Goal: Find contact information: Find contact information

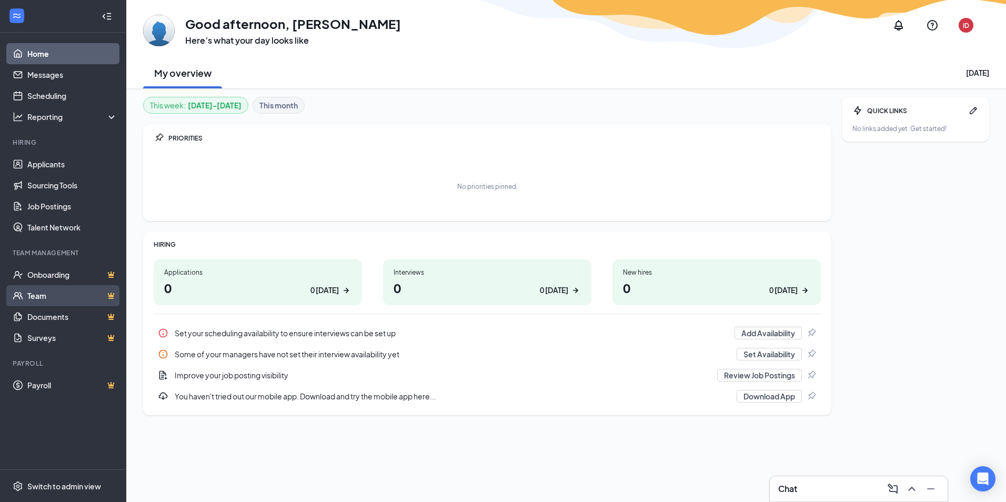
click at [48, 298] on link "Team" at bounding box center [72, 295] width 90 height 21
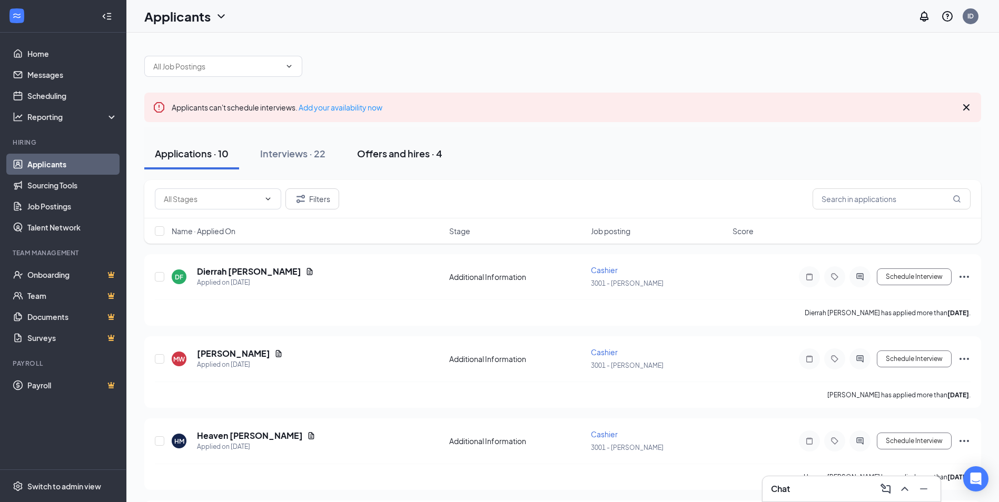
click at [383, 154] on div "Offers and hires · 4" at bounding box center [399, 153] width 85 height 13
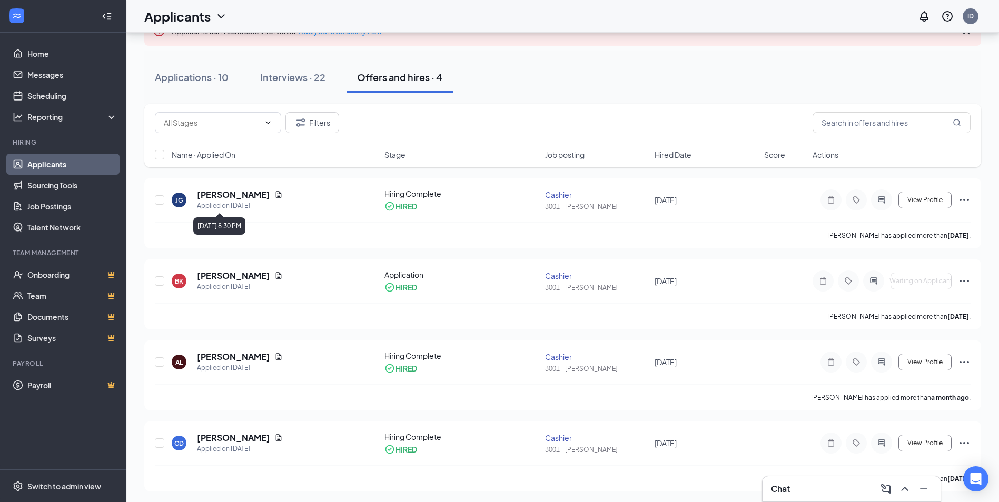
scroll to position [78, 0]
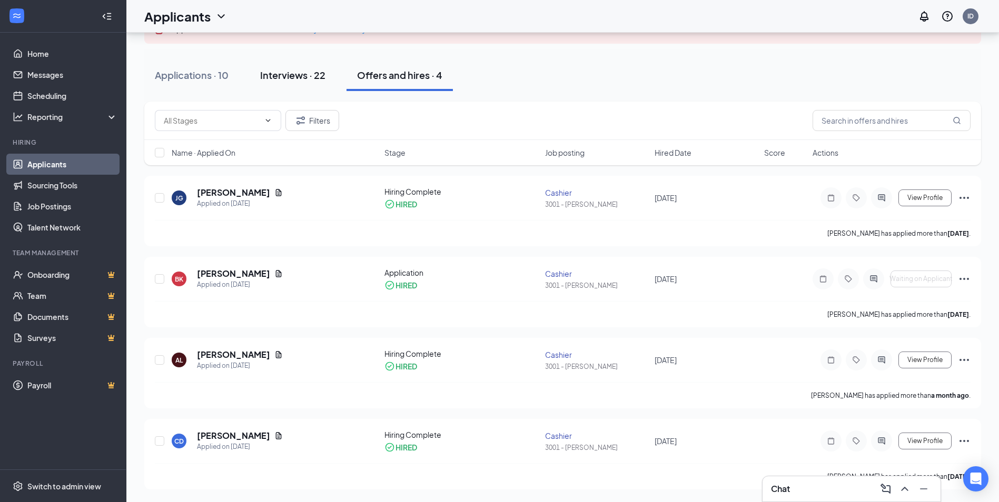
click at [293, 76] on div "Interviews · 22" at bounding box center [292, 74] width 65 height 13
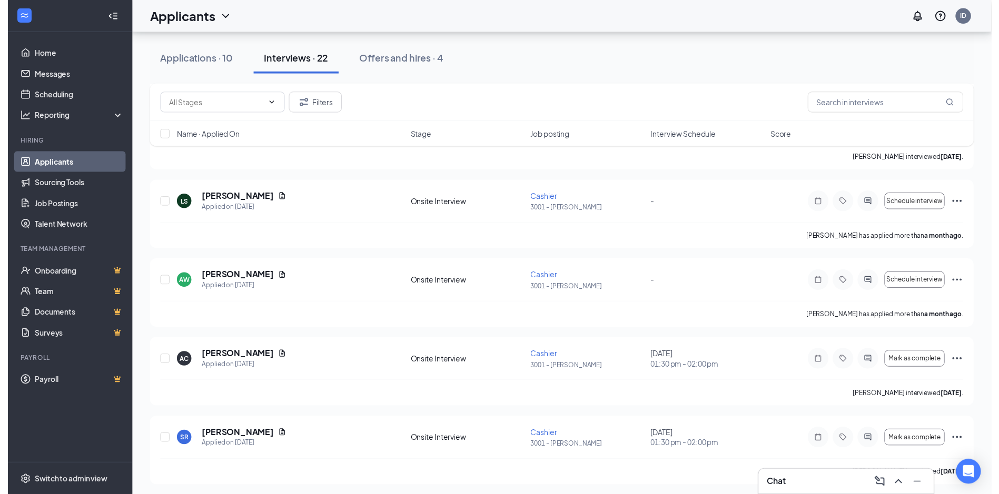
scroll to position [1514, 0]
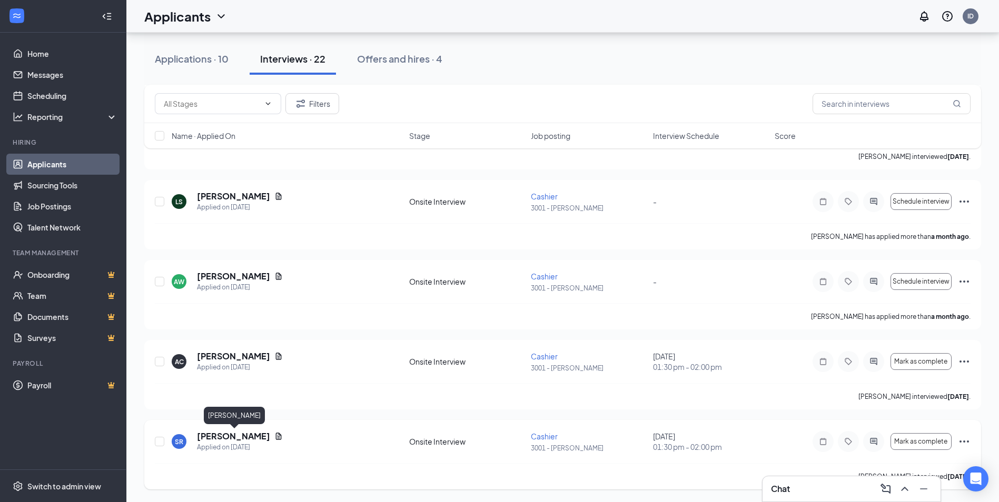
click at [233, 438] on h5 "[PERSON_NAME]" at bounding box center [233, 437] width 73 height 12
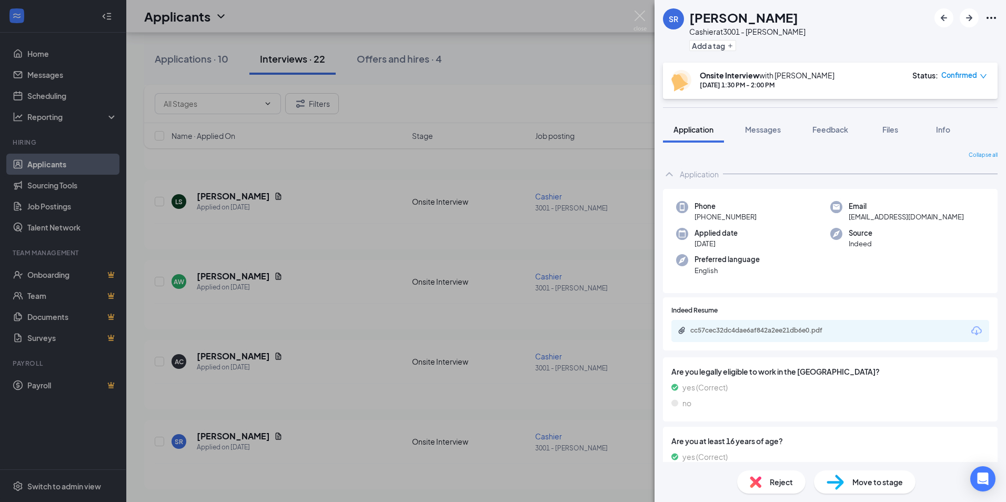
click at [532, 38] on div "SR [PERSON_NAME] Cashier at 3001 - [PERSON_NAME] Add a tag Onsite Interview wit…" at bounding box center [503, 251] width 1006 height 502
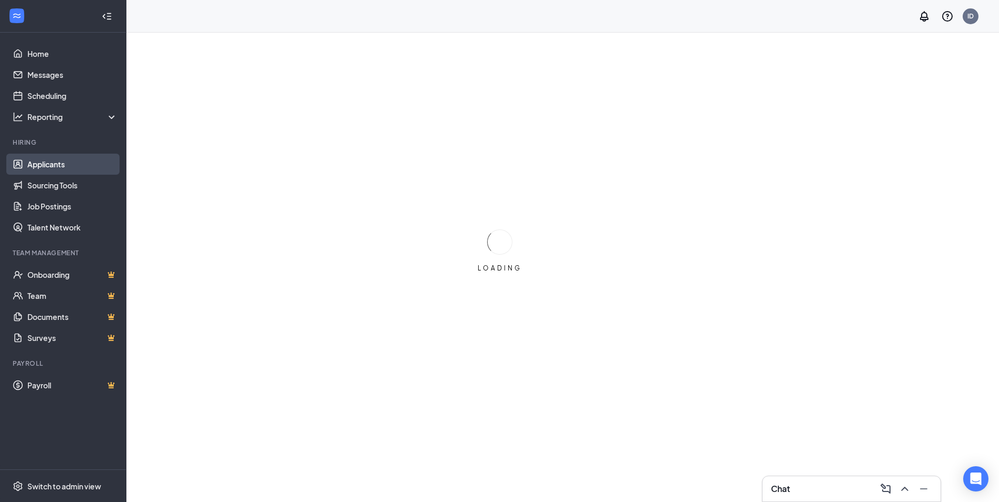
click at [46, 162] on link "Applicants" at bounding box center [72, 164] width 90 height 21
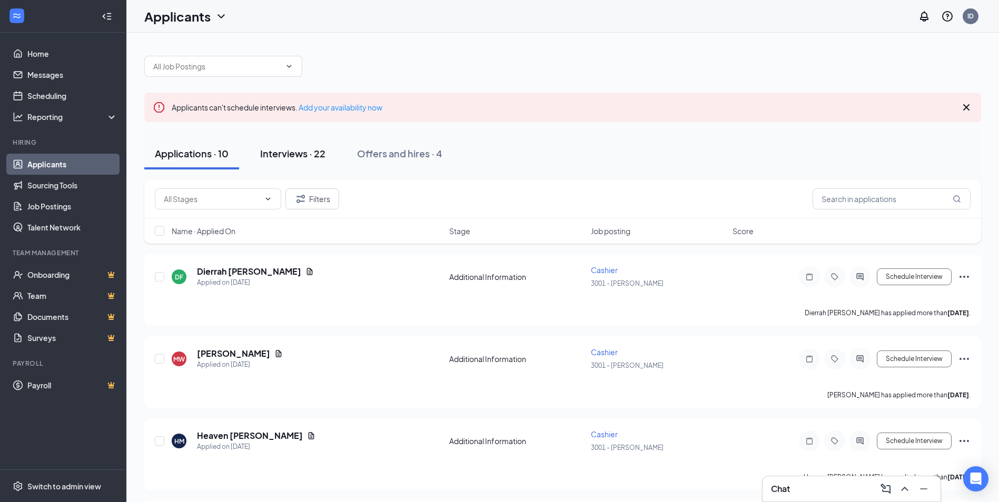
click at [275, 152] on div "Interviews · 22" at bounding box center [292, 153] width 65 height 13
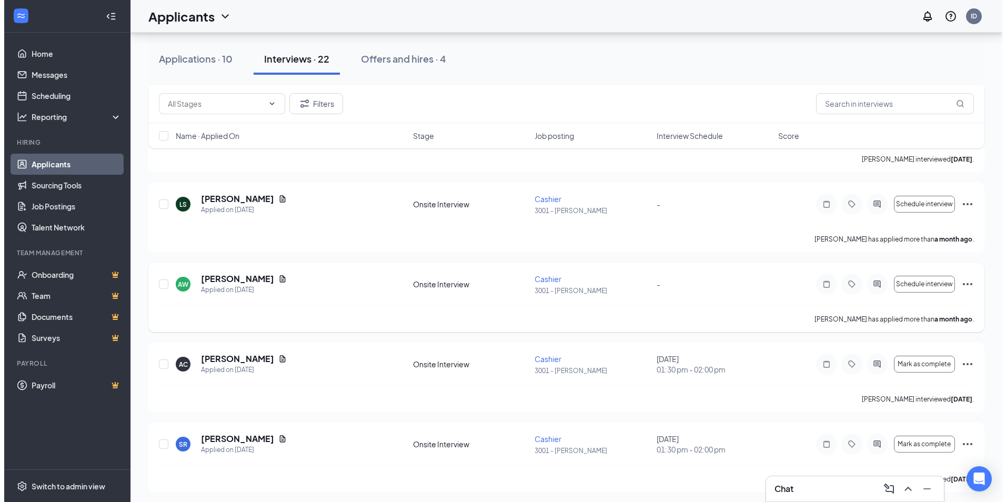
scroll to position [1514, 0]
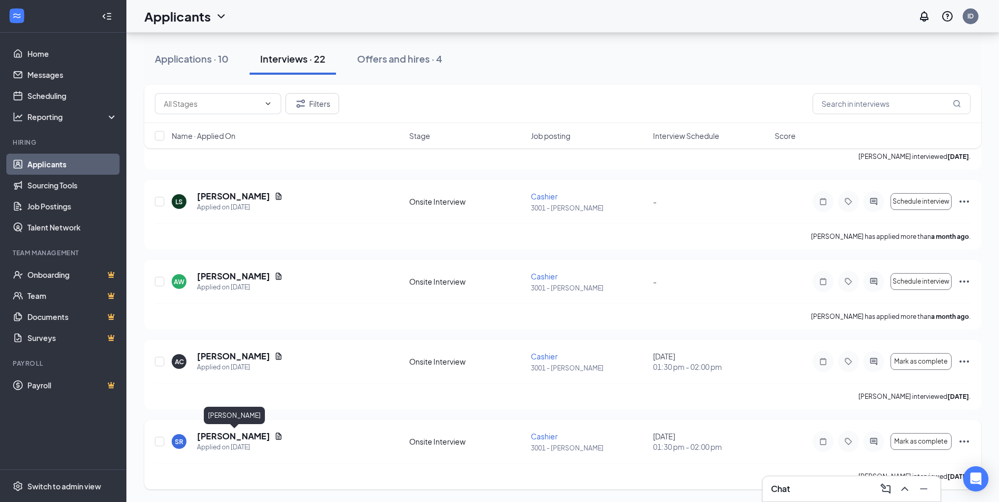
click at [256, 440] on h5 "[PERSON_NAME]" at bounding box center [233, 437] width 73 height 12
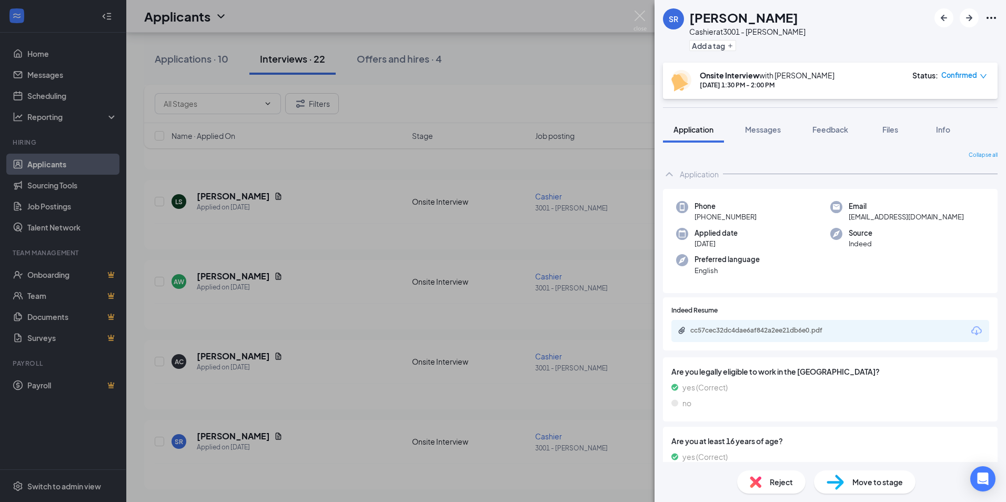
drag, startPoint x: 846, startPoint y: 216, endPoint x: 960, endPoint y: 215, distance: 113.7
click at [960, 215] on div "Email [EMAIL_ADDRESS][DOMAIN_NAME]" at bounding box center [908, 212] width 154 height 22
drag, startPoint x: 960, startPoint y: 215, endPoint x: 951, endPoint y: 215, distance: 8.4
copy span "sheneiquarobinson93@icloud.com"
